Goal: Information Seeking & Learning: Learn about a topic

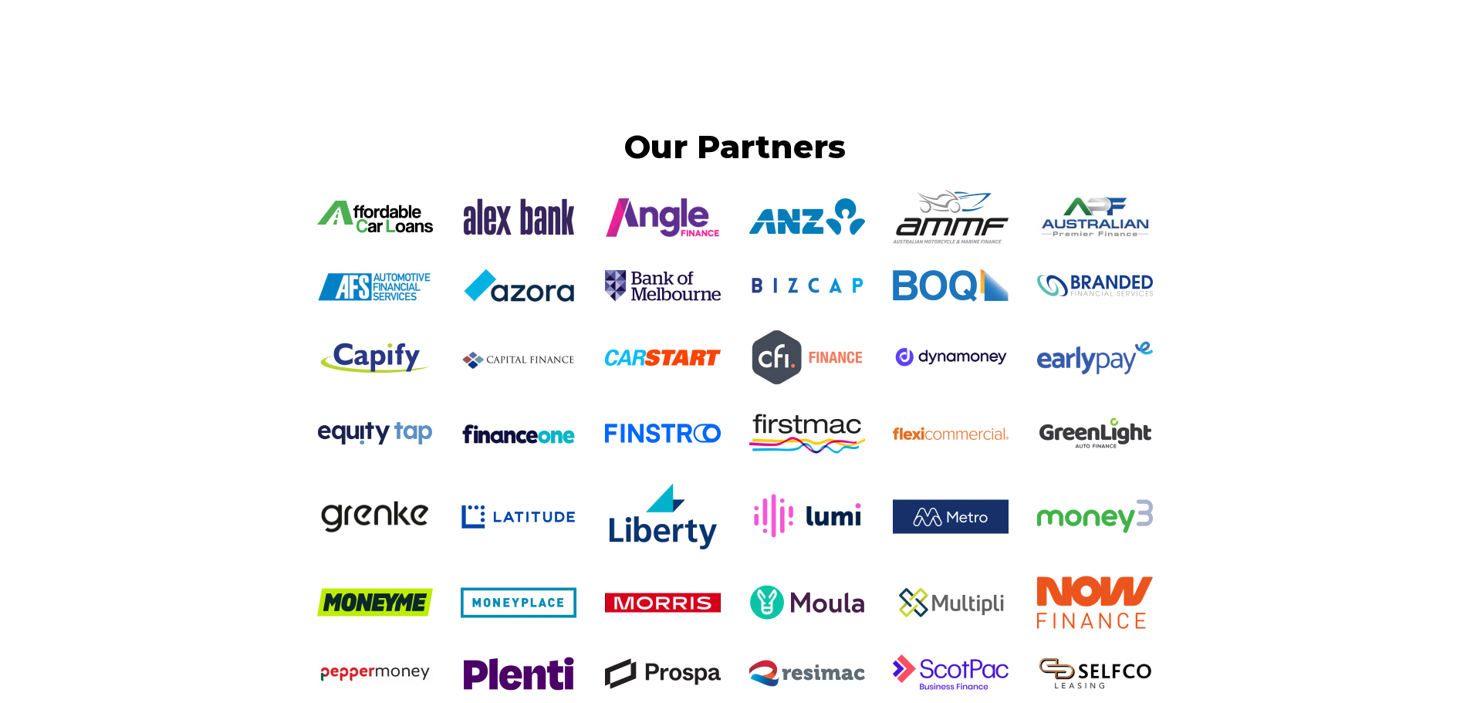
scroll to position [3164, 0]
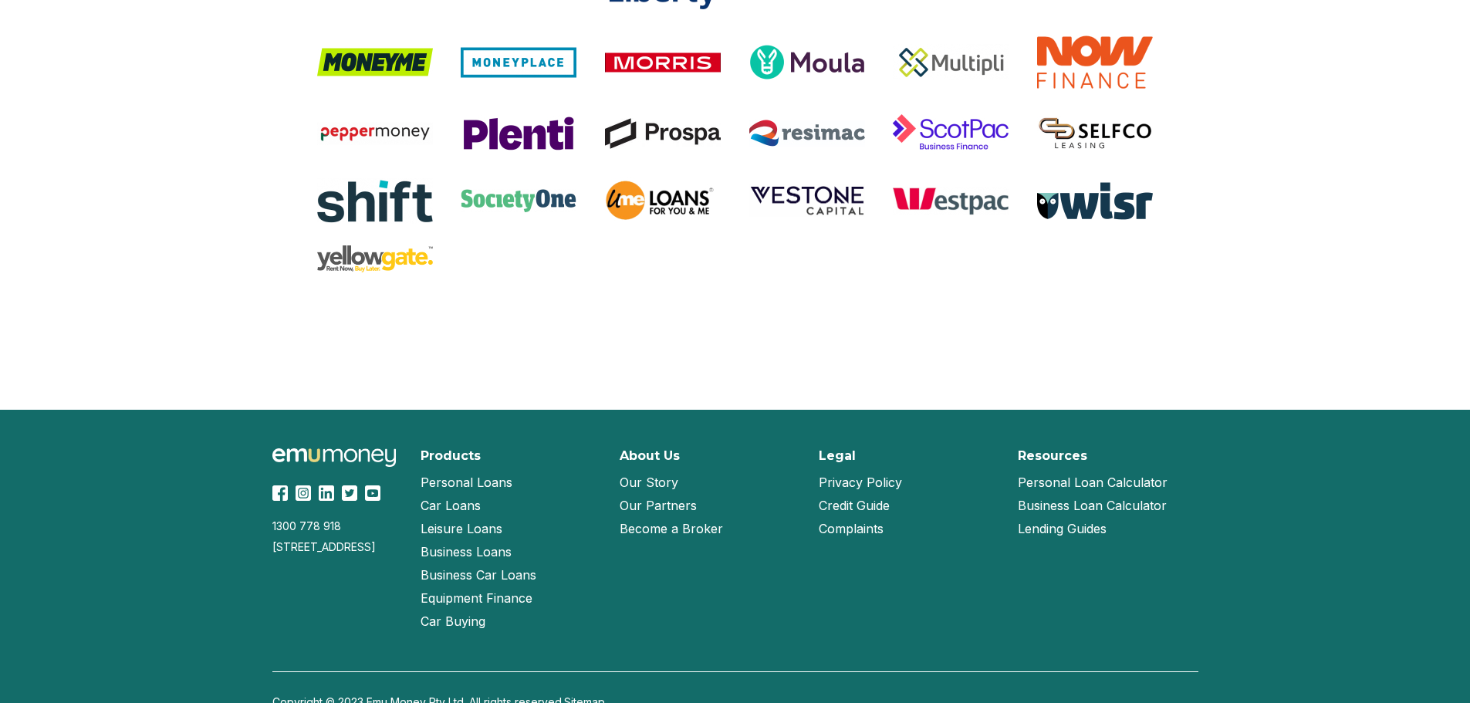
click at [671, 506] on link "Our Partners" at bounding box center [658, 505] width 77 height 23
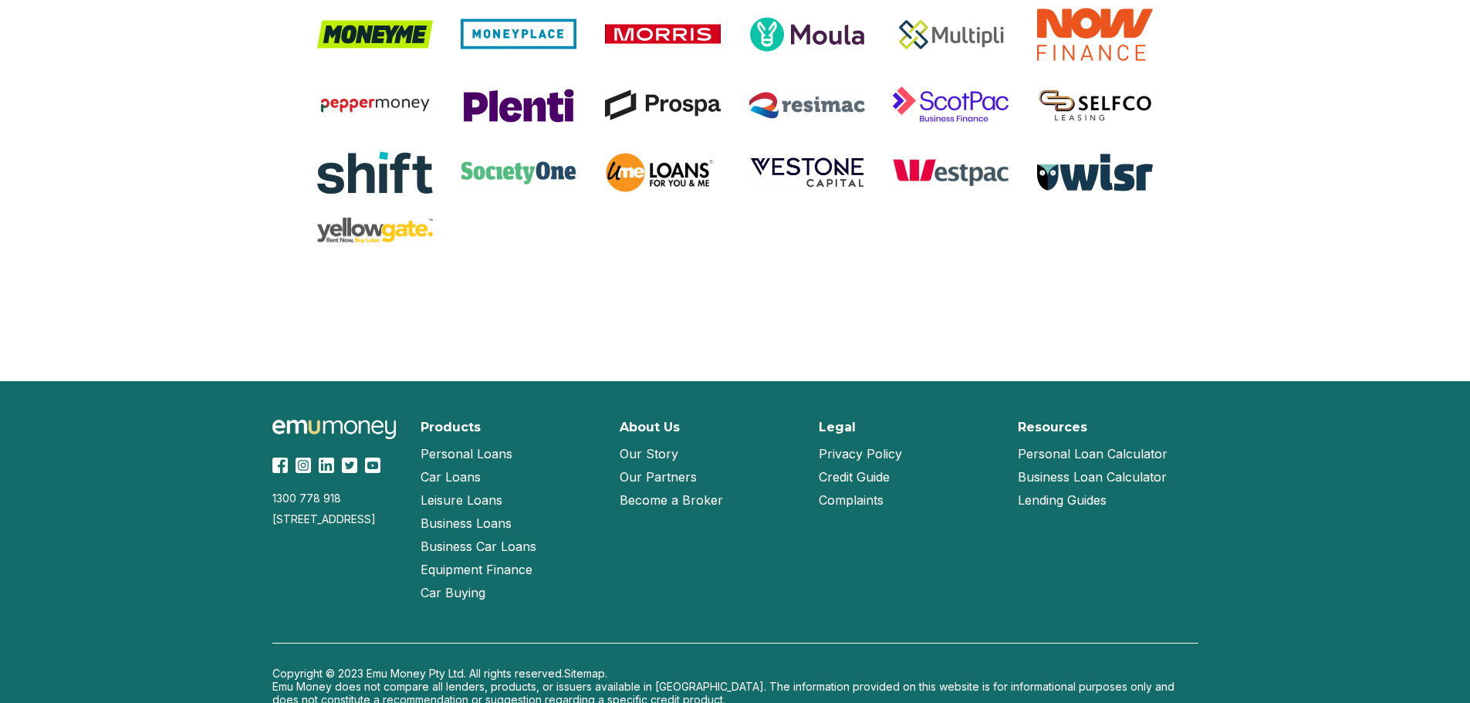
scroll to position [1407, 0]
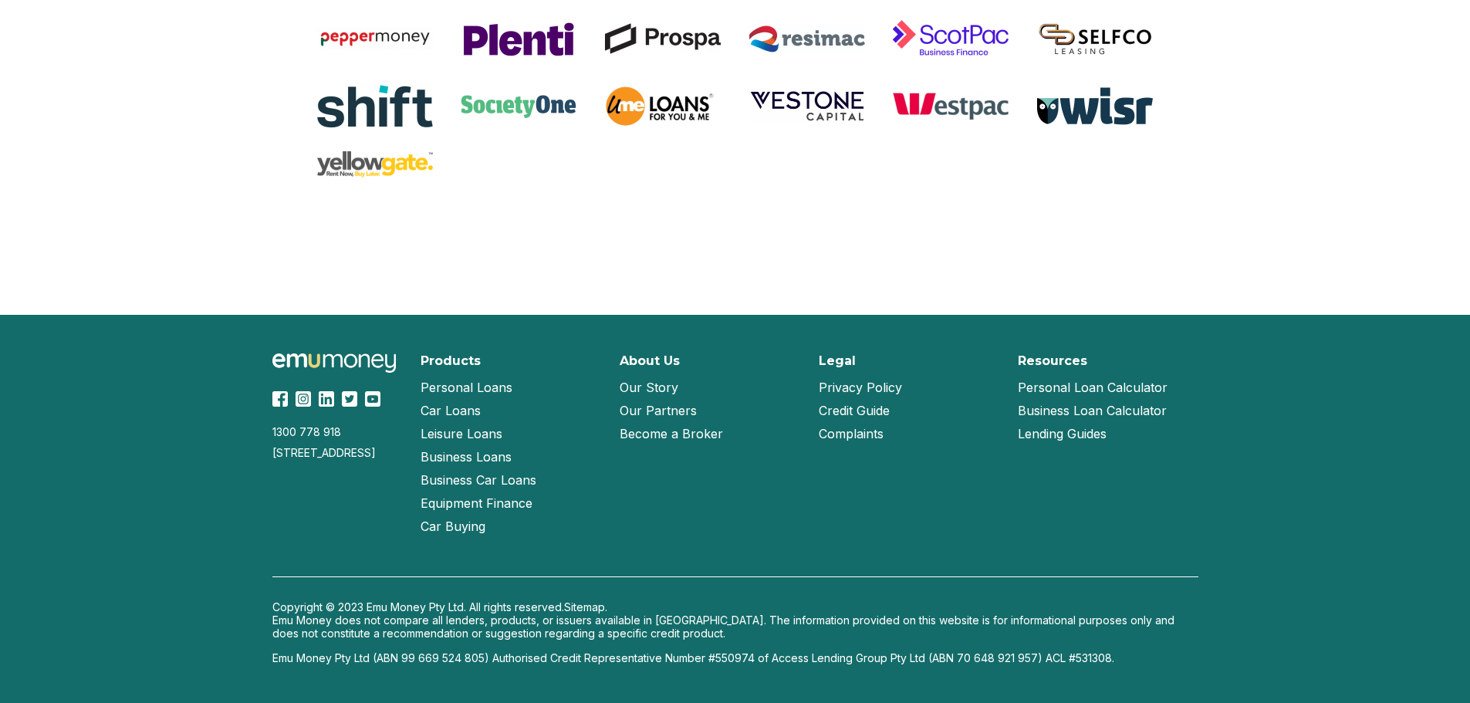
click at [655, 410] on link "Our Partners" at bounding box center [658, 410] width 77 height 23
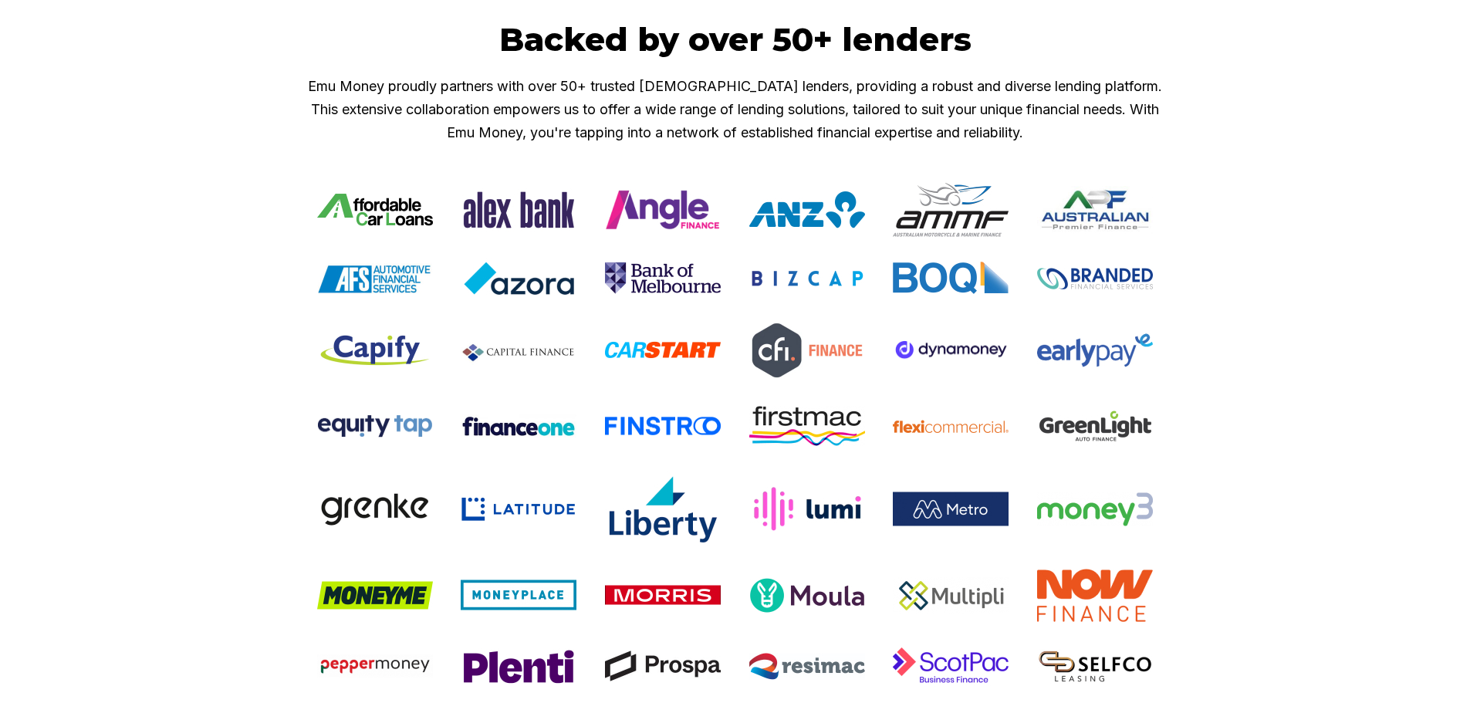
scroll to position [1312, 0]
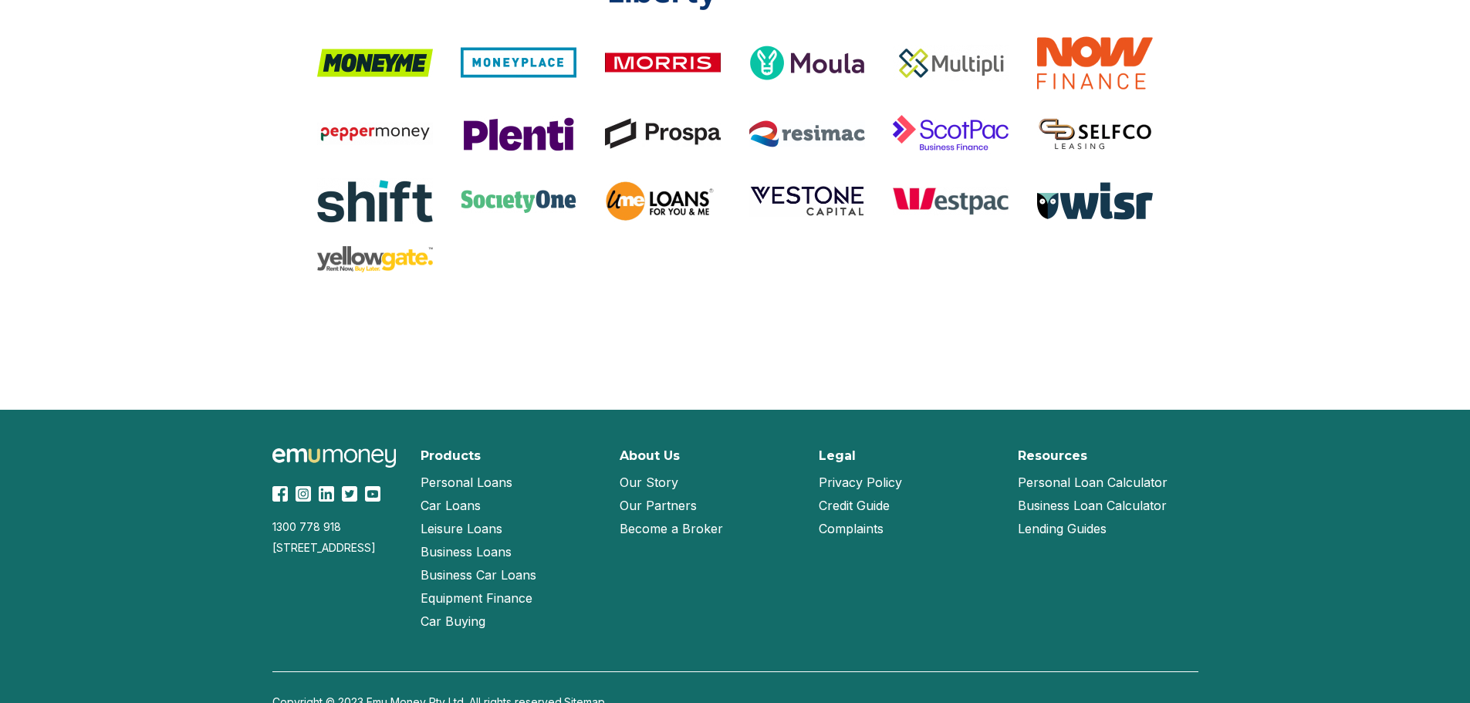
click at [649, 529] on link "Become a Broker" at bounding box center [671, 528] width 103 height 23
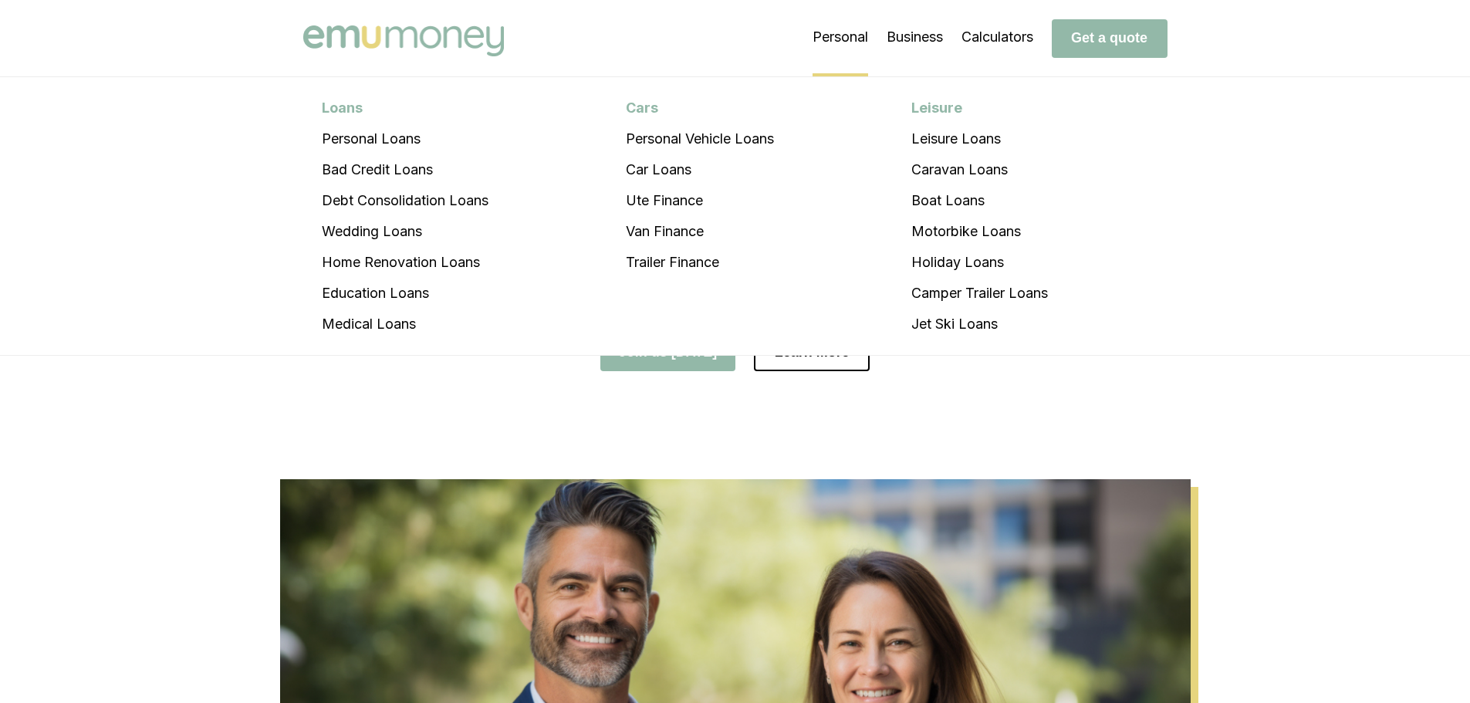
click at [828, 34] on li "Personal Loans Personal Loans Bad Credit Loans Debt Consolidation Loans Wedding…" at bounding box center [841, 37] width 56 height 77
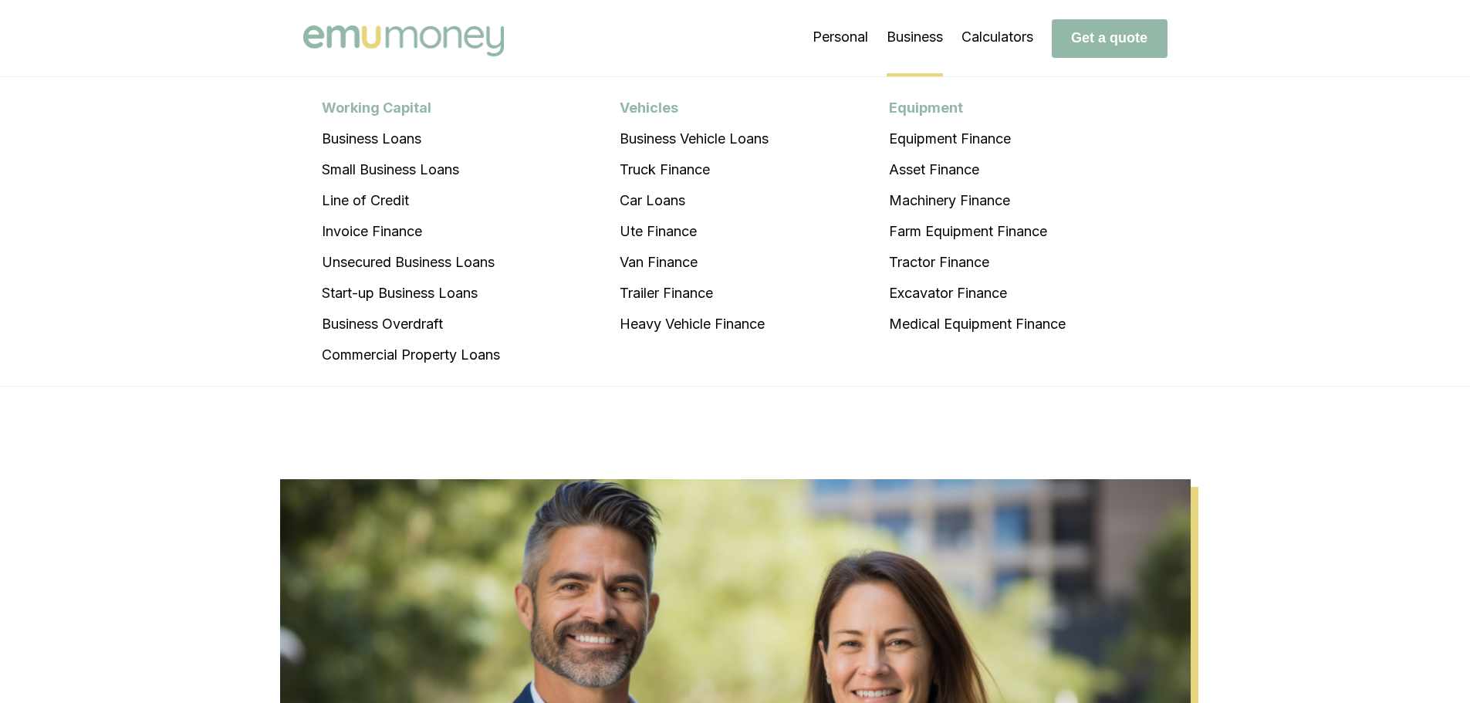
click at [907, 34] on li "Business Working Capital Business Loans Small Business Loans Line of Credit Inv…" at bounding box center [915, 37] width 56 height 77
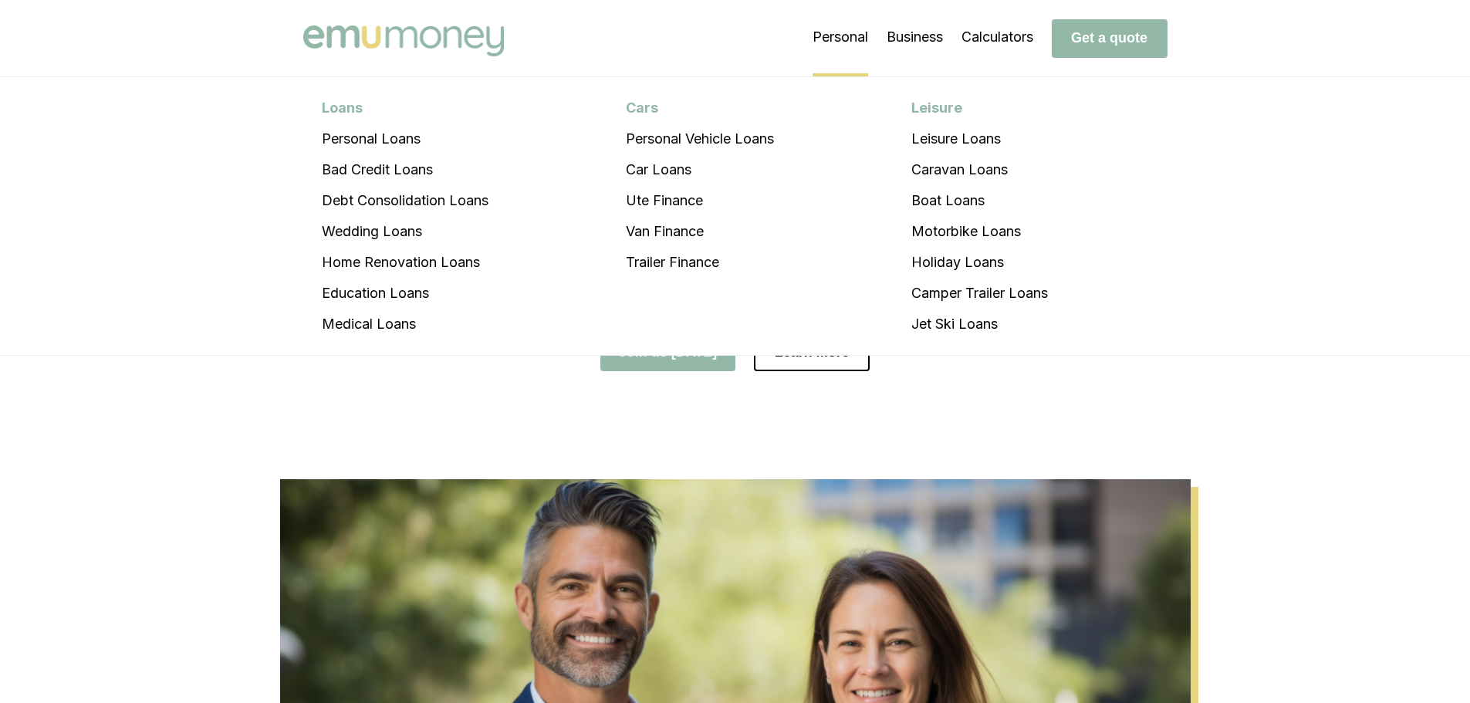
click at [834, 36] on li "Personal Loans Personal Loans Bad Credit Loans Debt Consolidation Loans Wedding…" at bounding box center [841, 37] width 56 height 77
drag, startPoint x: 1223, startPoint y: 241, endPoint x: 1024, endPoint y: 202, distance: 202.8
click at [1223, 241] on div "Loans Personal Loans Bad Credit Loans Debt Consolidation Loans Wedding Loans Ho…" at bounding box center [735, 216] width 1470 height 279
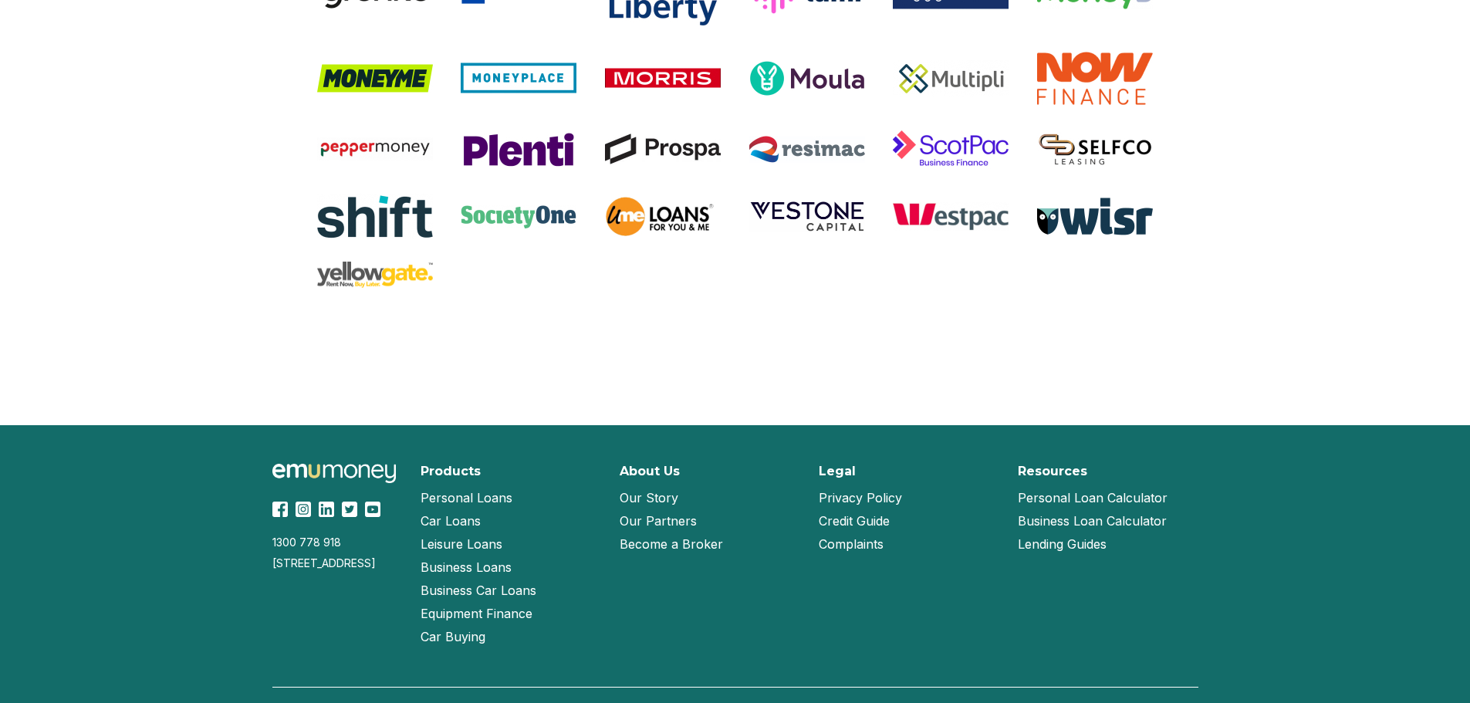
scroll to position [1407, 0]
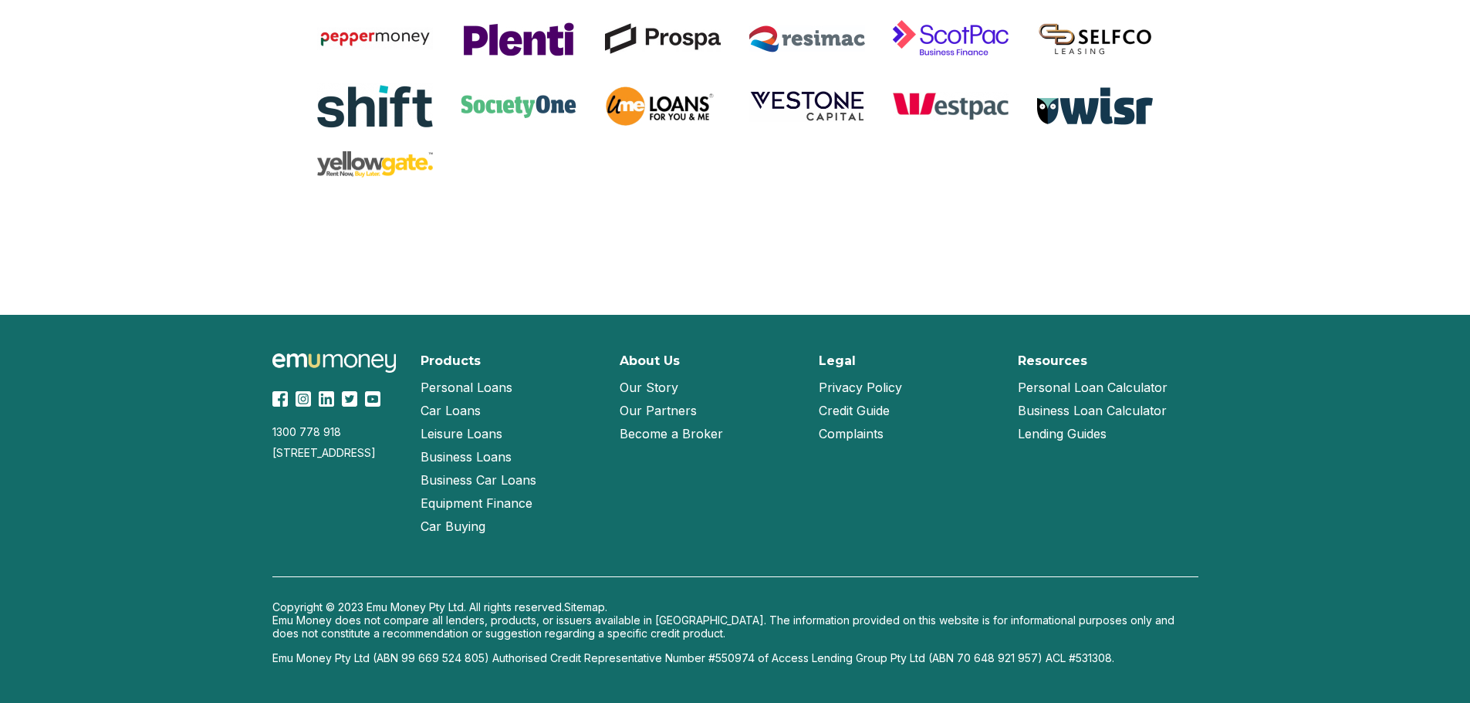
click at [657, 390] on link "Our Story" at bounding box center [649, 387] width 59 height 23
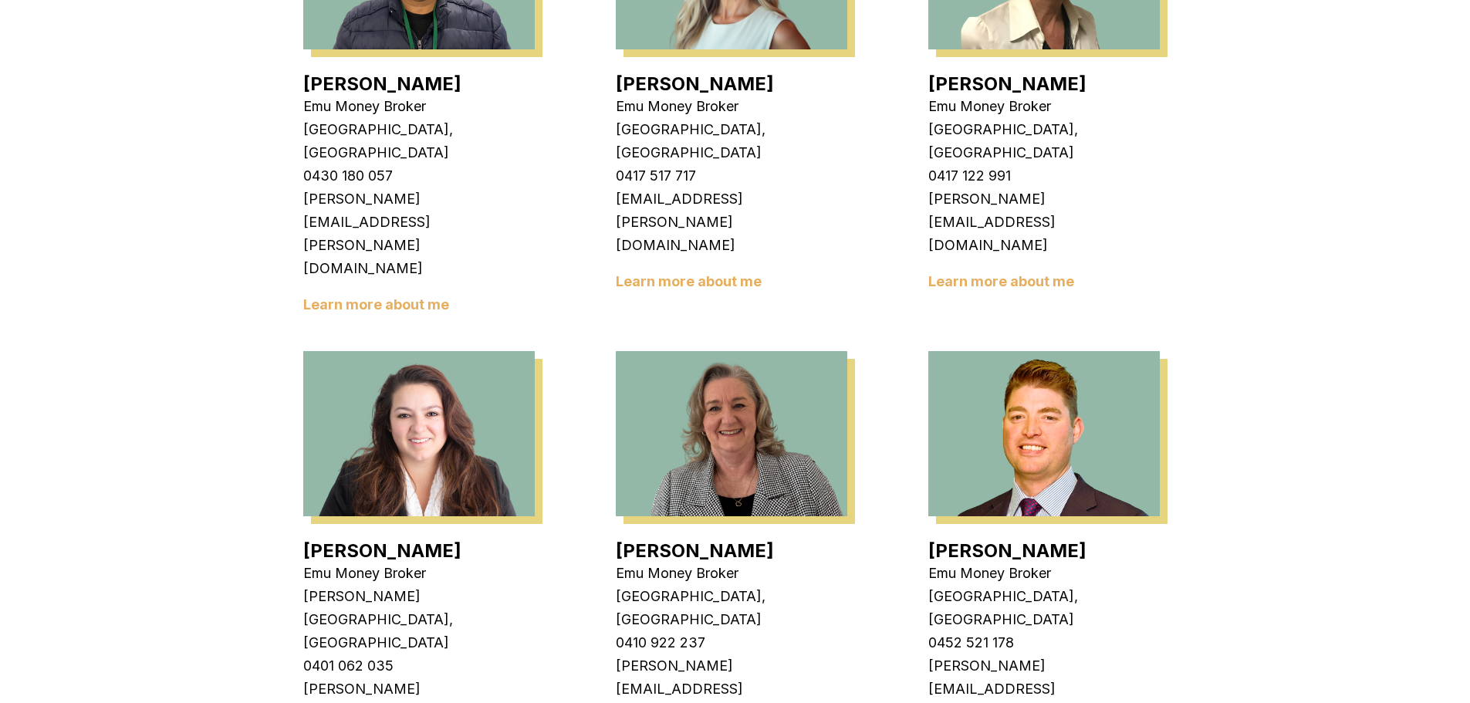
scroll to position [2469, 0]
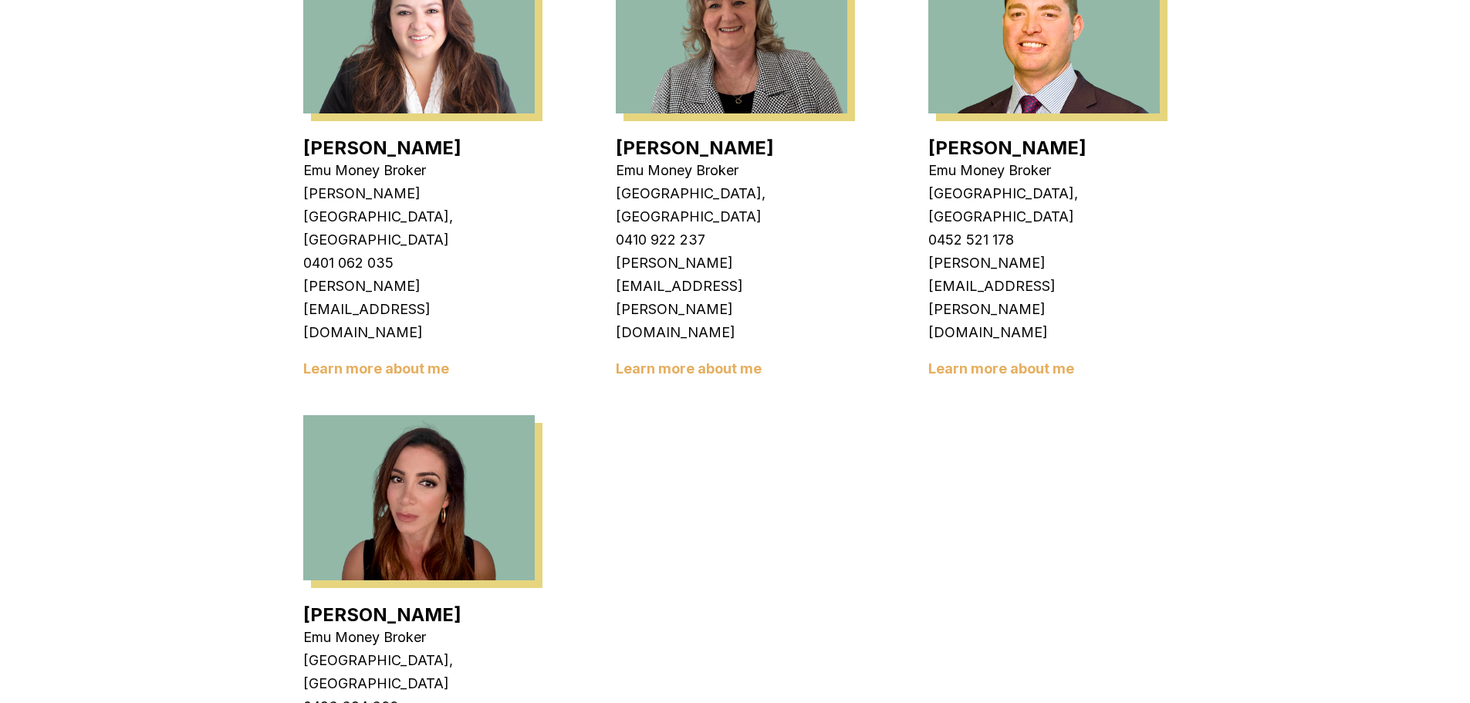
drag, startPoint x: 430, startPoint y: 579, endPoint x: 316, endPoint y: 583, distance: 113.5
copy link "Matt Leeburn"
click at [465, 415] on img at bounding box center [418, 497] width 231 height 165
click at [426, 415] on img at bounding box center [418, 497] width 231 height 165
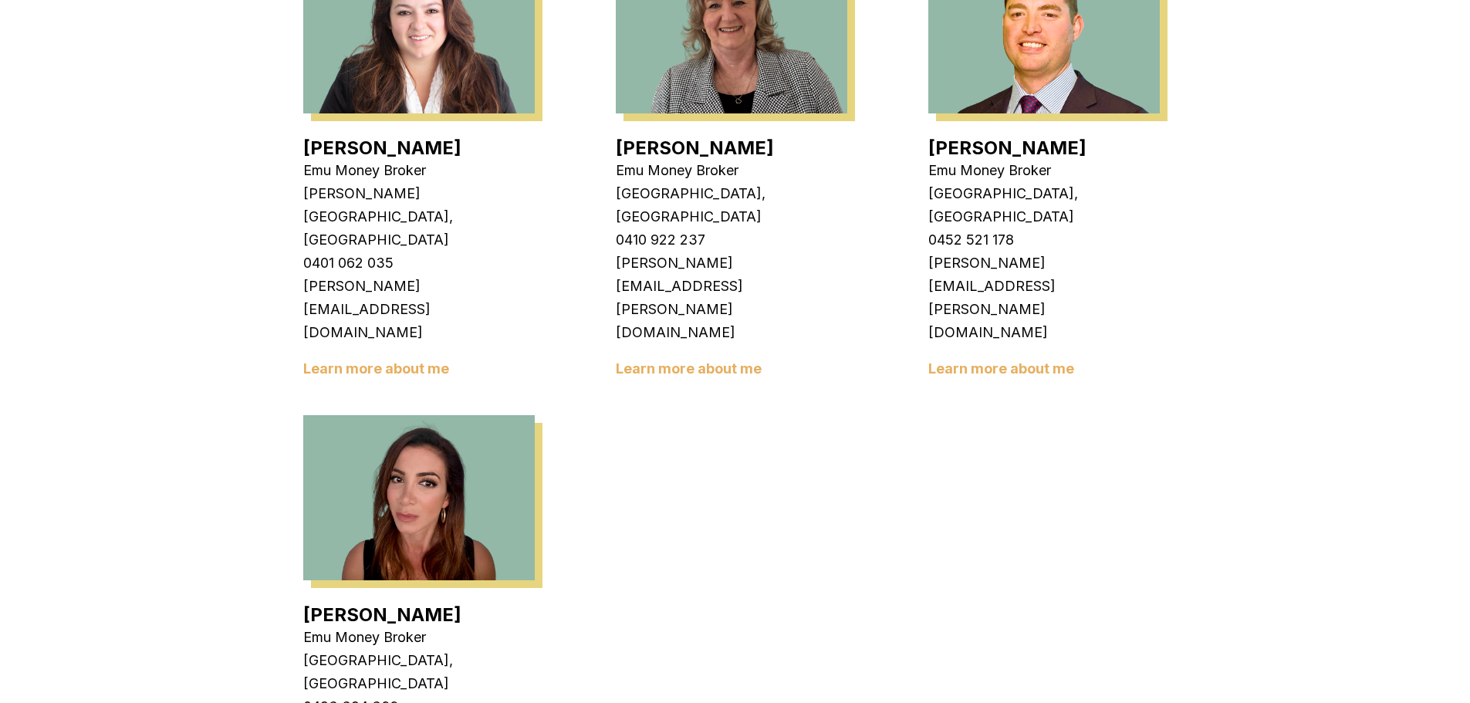
click at [426, 415] on img at bounding box center [418, 497] width 231 height 165
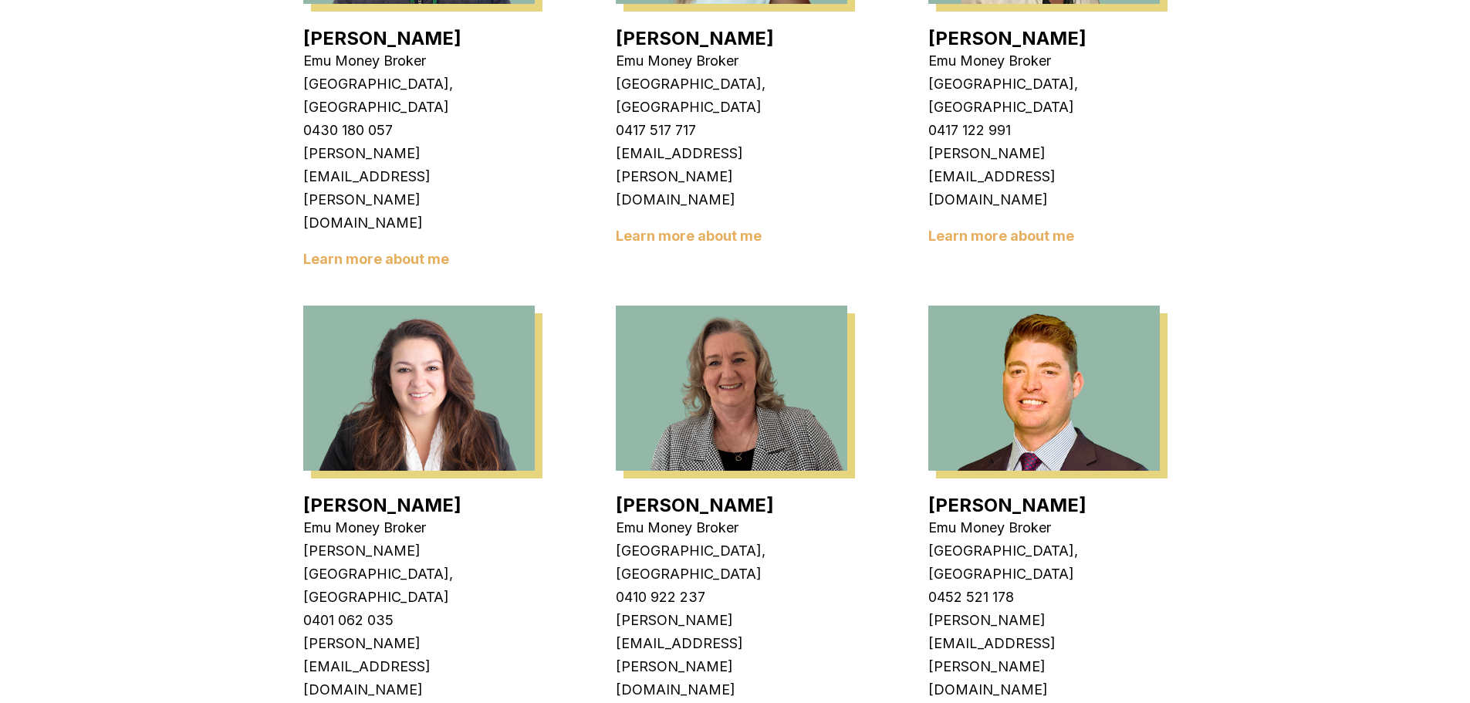
scroll to position [2083, 0]
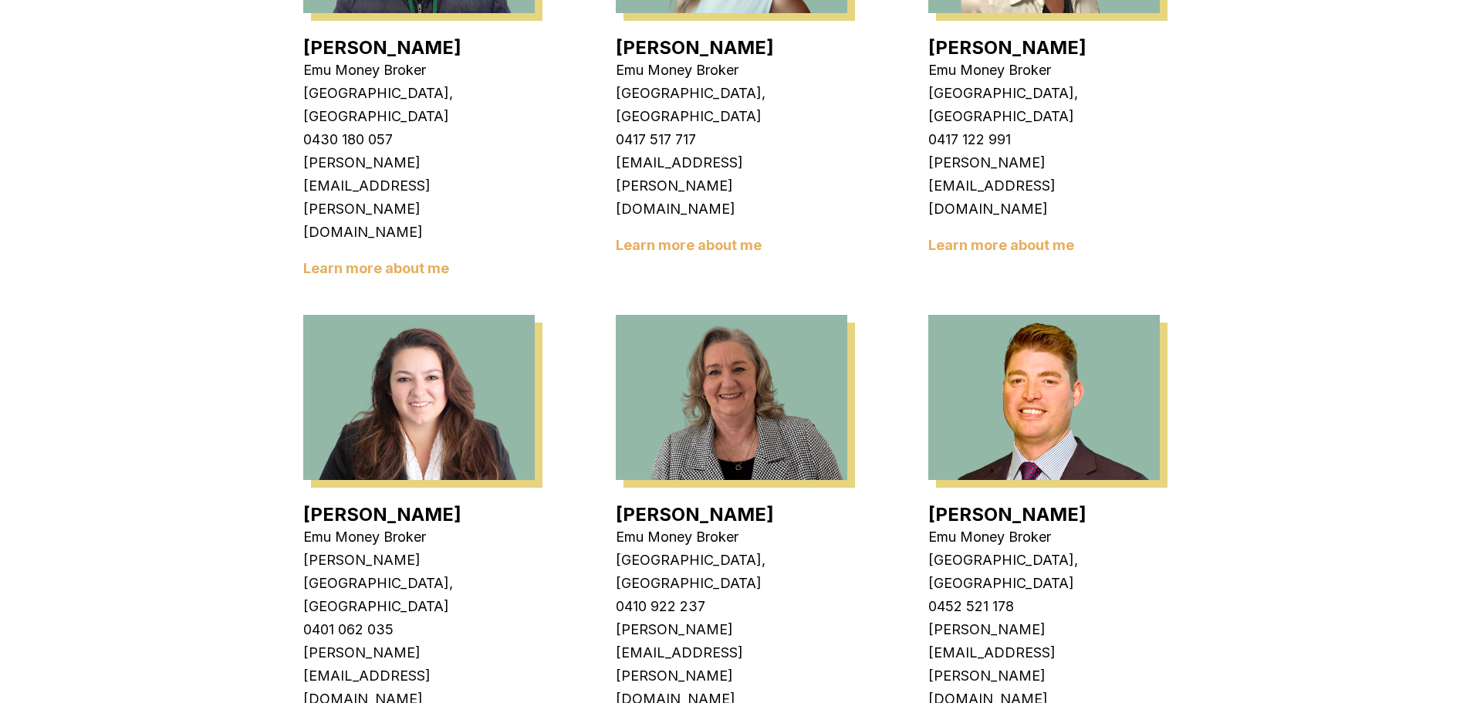
scroll to position [2238, 0]
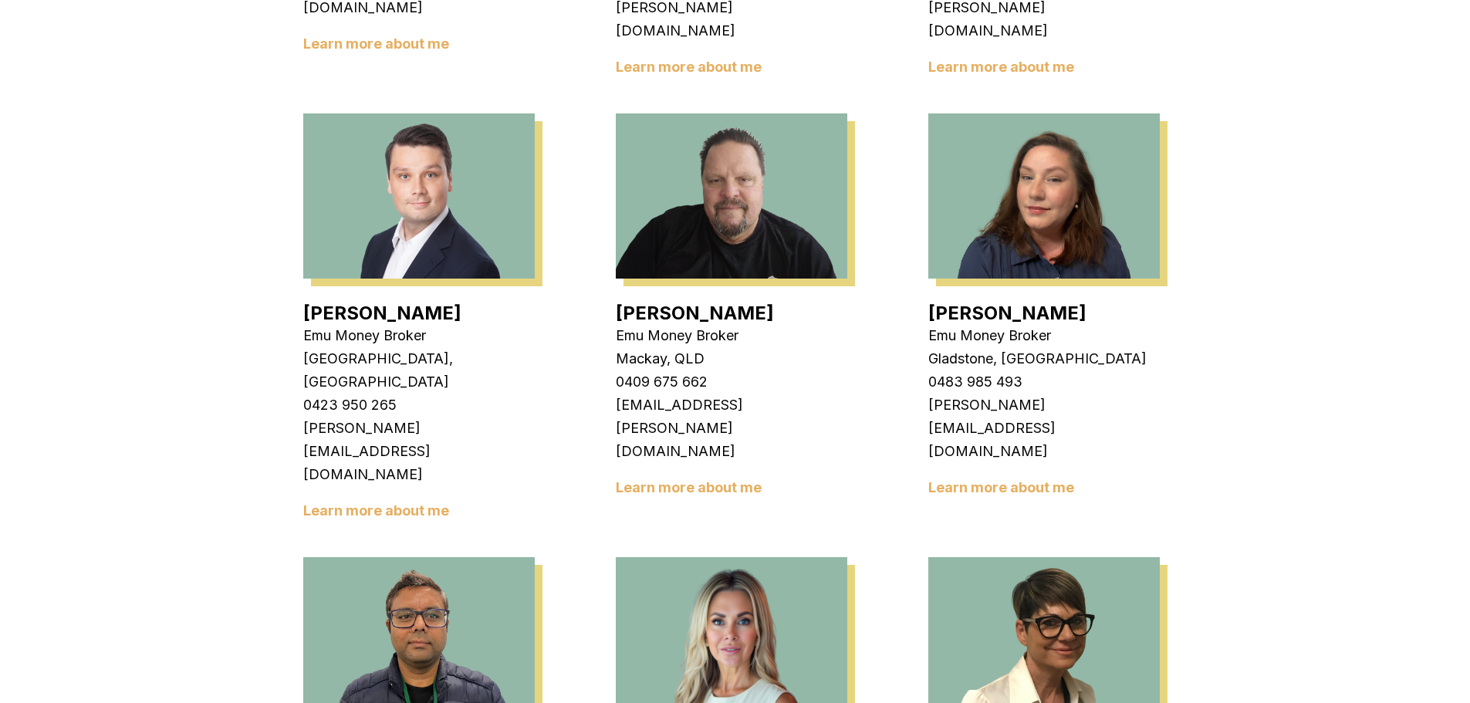
scroll to position [1929, 0]
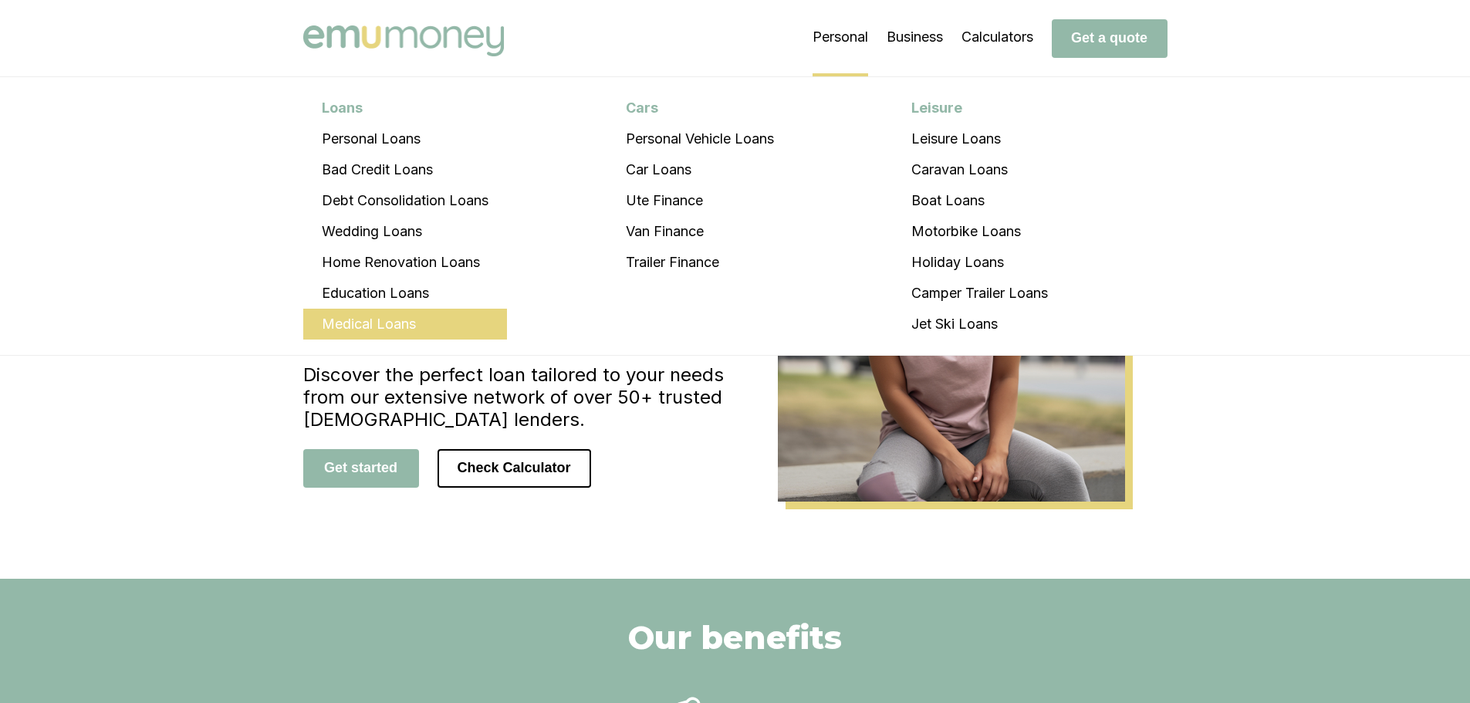
click at [390, 321] on li "Medical Loans" at bounding box center [405, 324] width 204 height 31
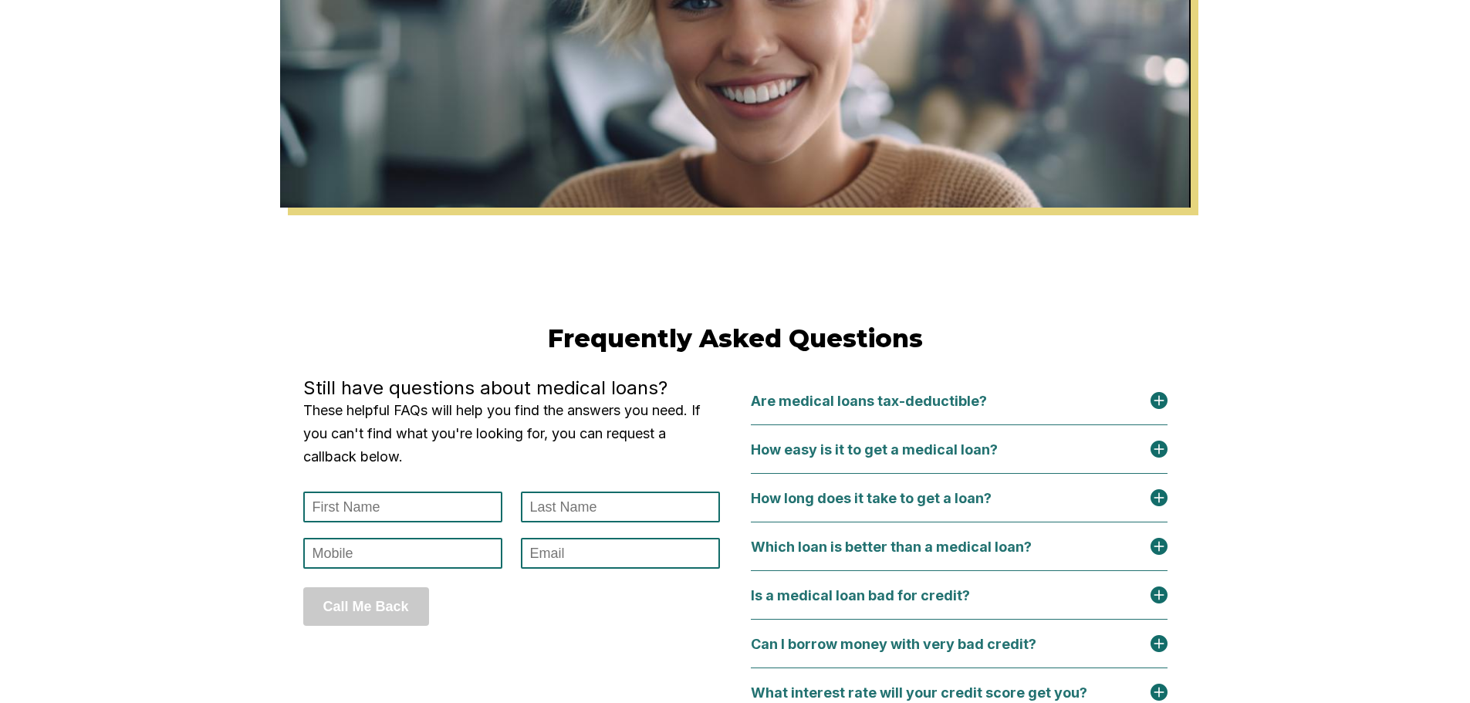
scroll to position [6790, 0]
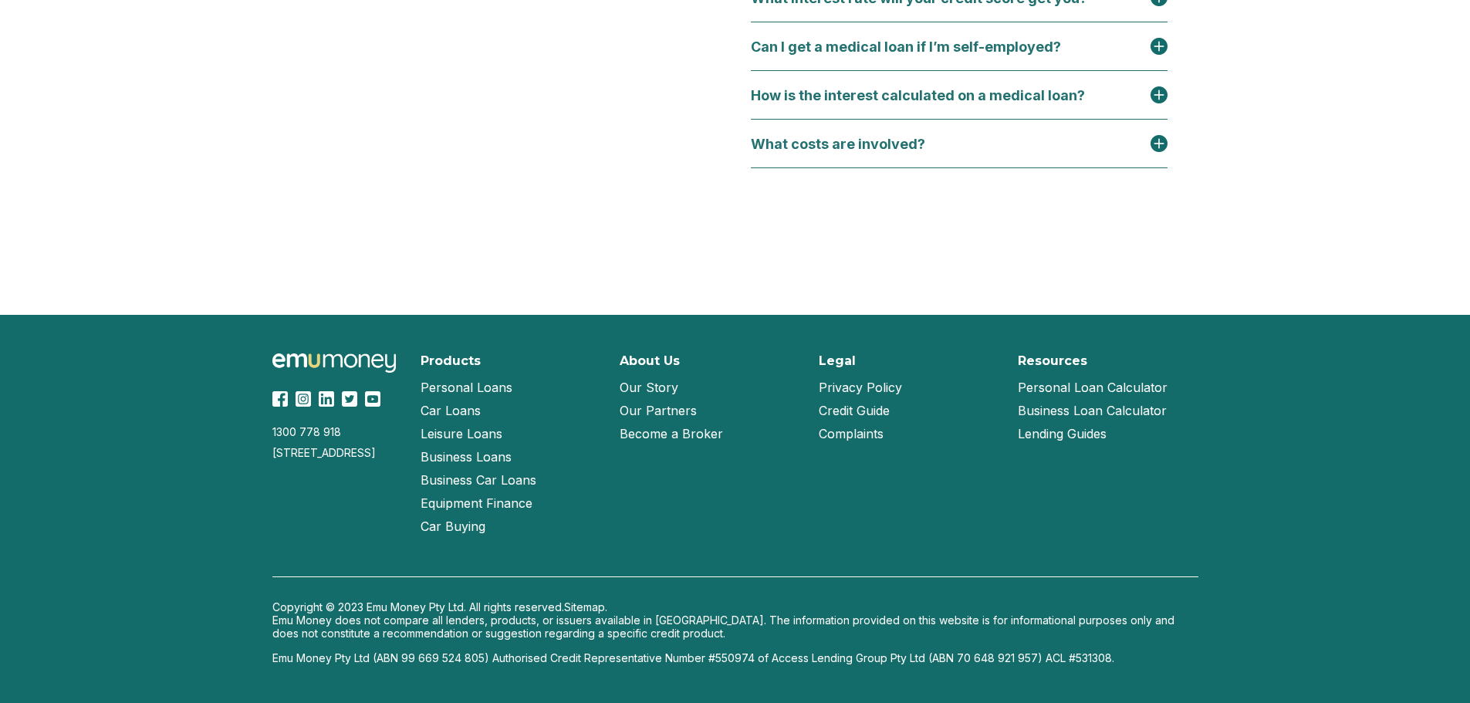
click at [669, 419] on link "Our Partners" at bounding box center [658, 410] width 77 height 23
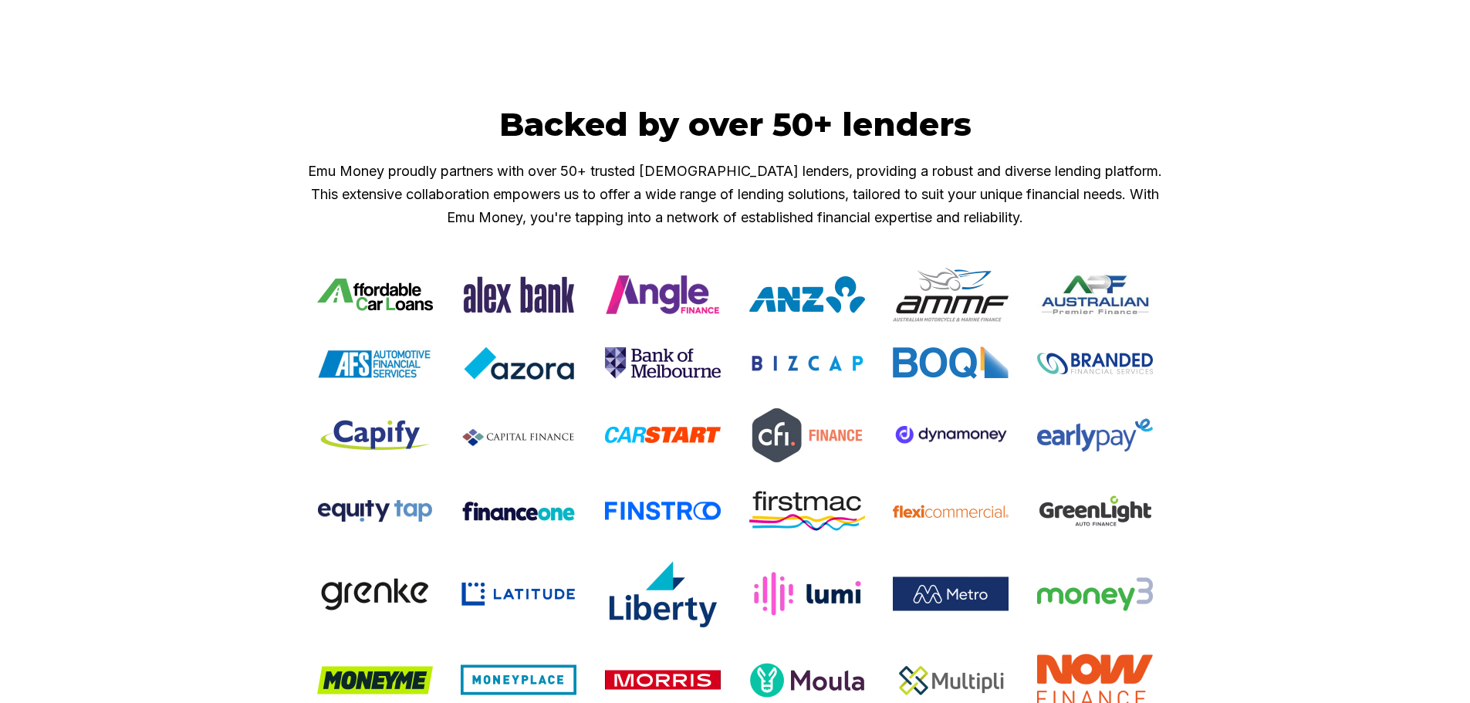
scroll to position [1389, 0]
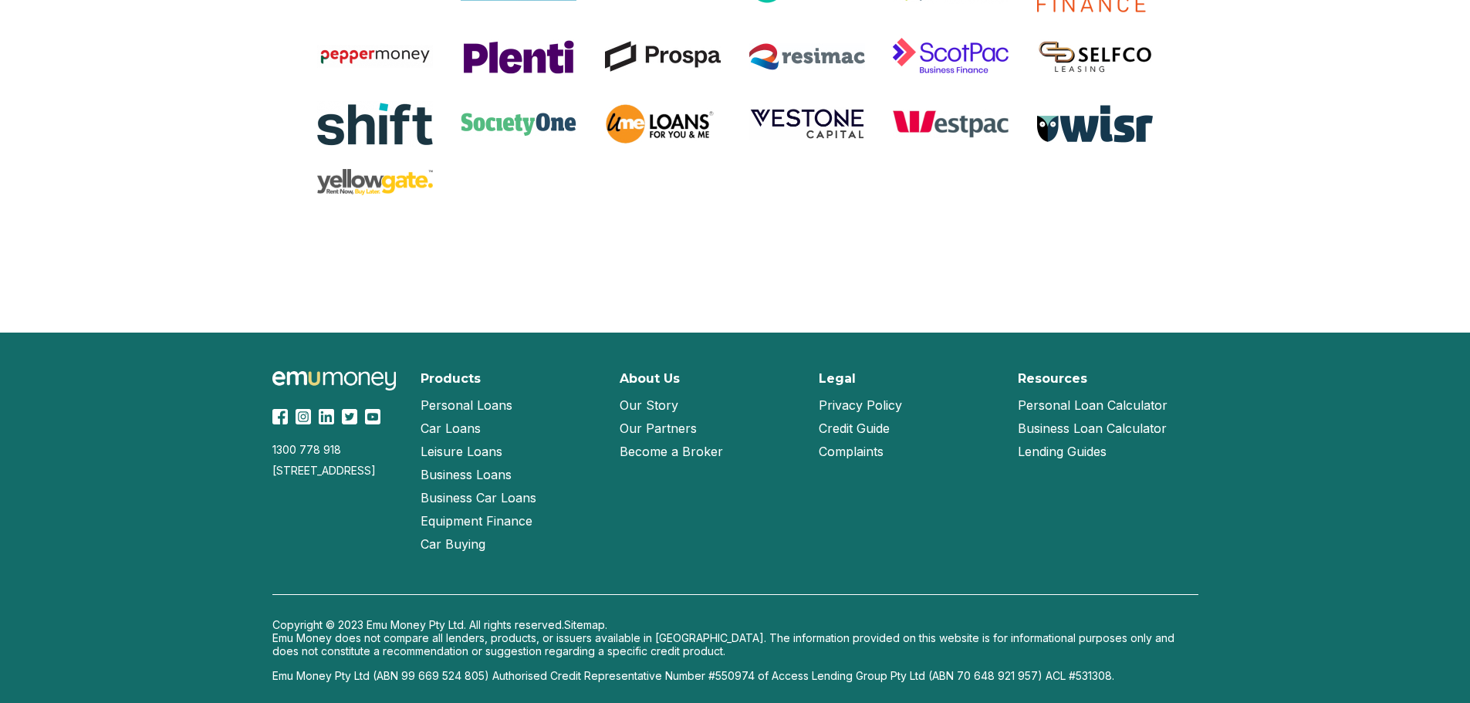
click at [669, 447] on link "Become a Broker" at bounding box center [671, 451] width 103 height 23
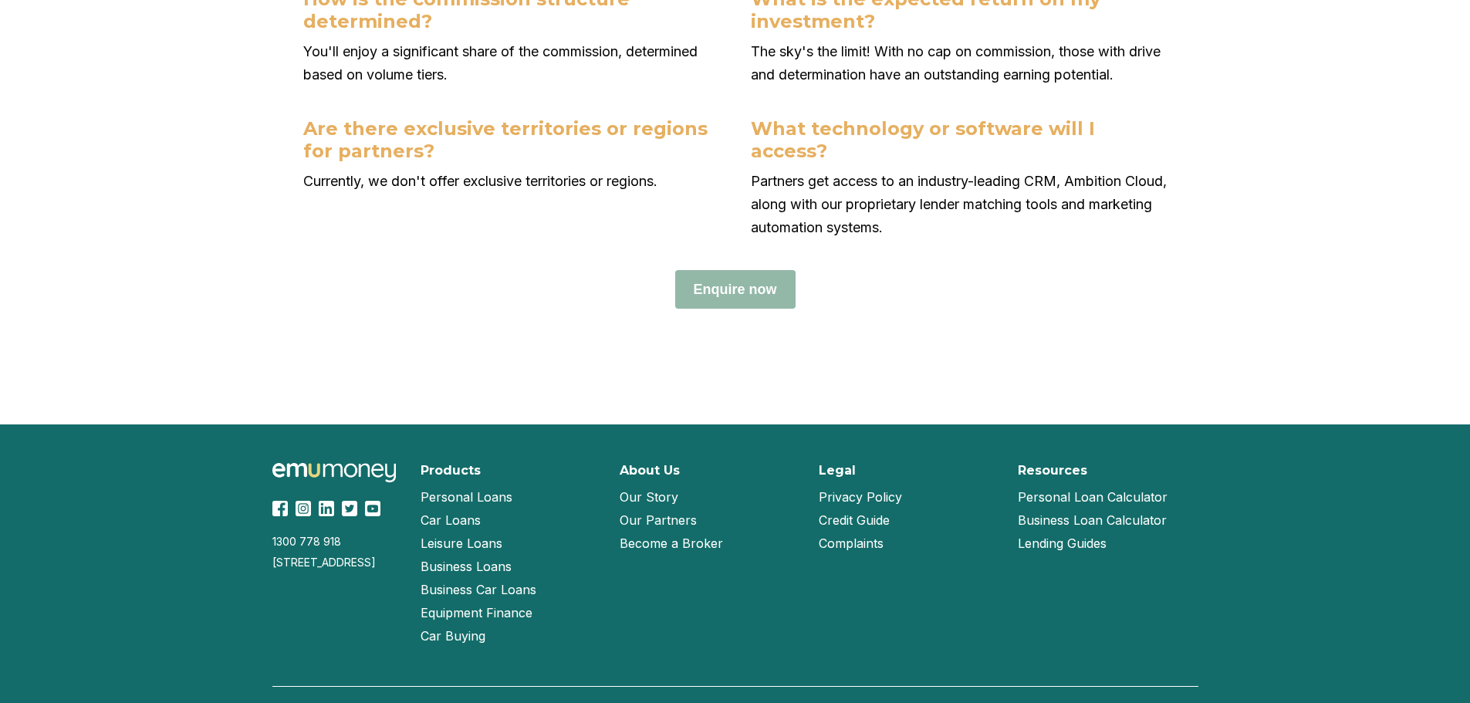
scroll to position [6748, 0]
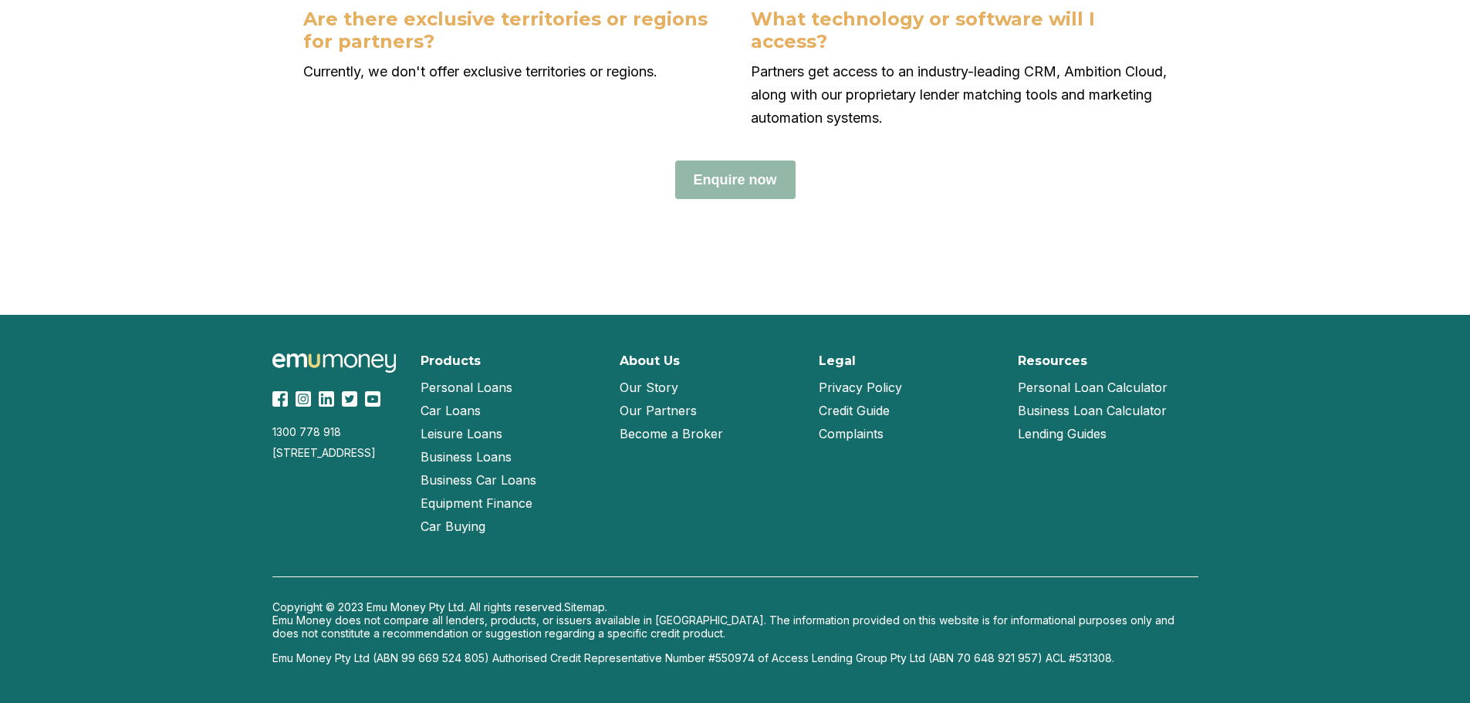
click at [662, 390] on link "Our Story" at bounding box center [649, 387] width 59 height 23
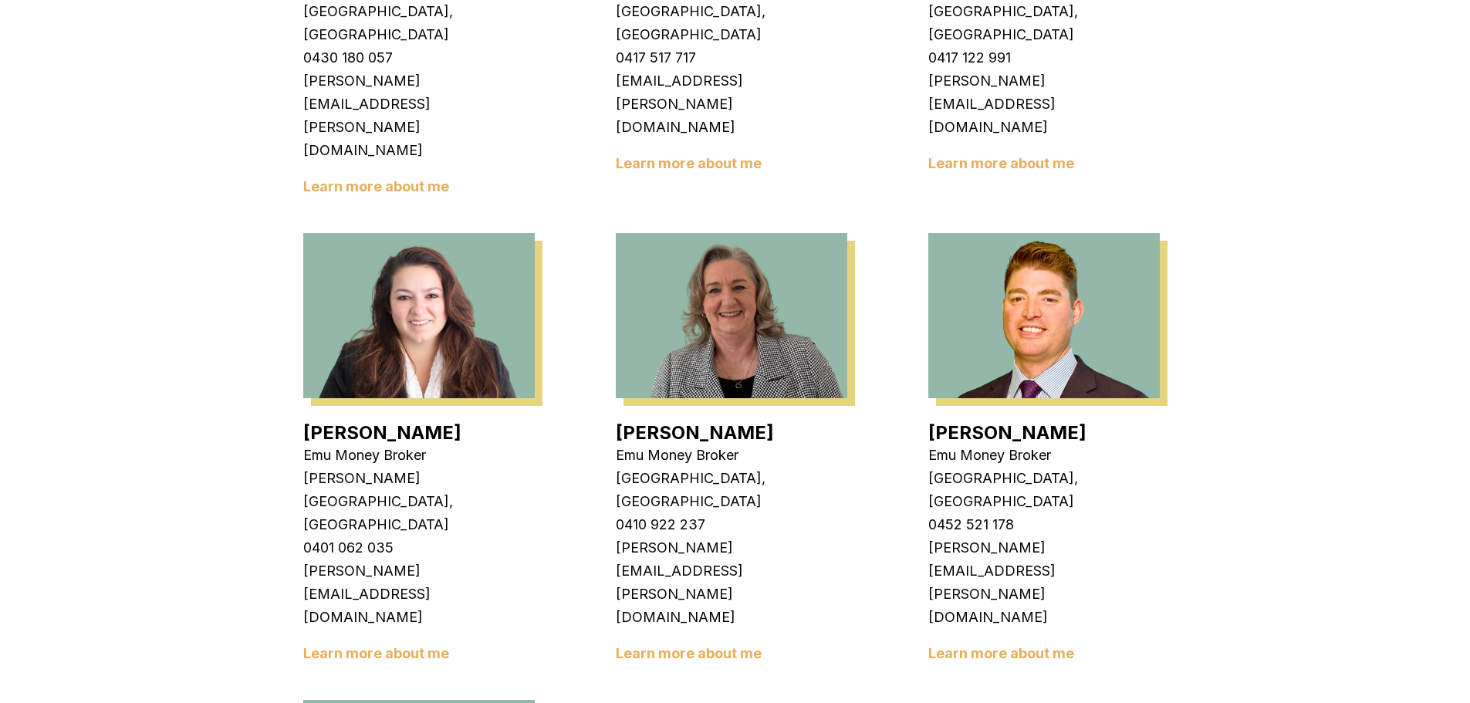
scroll to position [2469, 0]
